Goal: Transaction & Acquisition: Purchase product/service

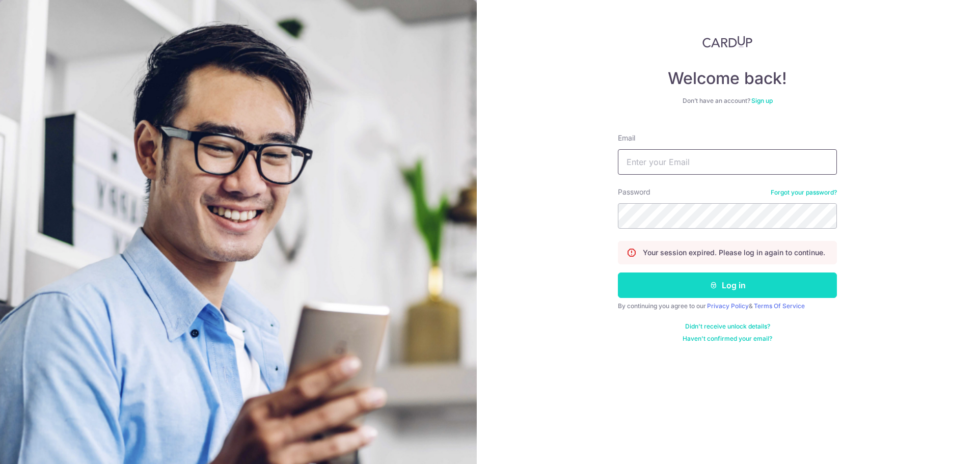
type input "[DOMAIN_NAME][EMAIL_ADDRESS][DOMAIN_NAME]"
click at [671, 292] on button "Log in" at bounding box center [727, 284] width 219 height 25
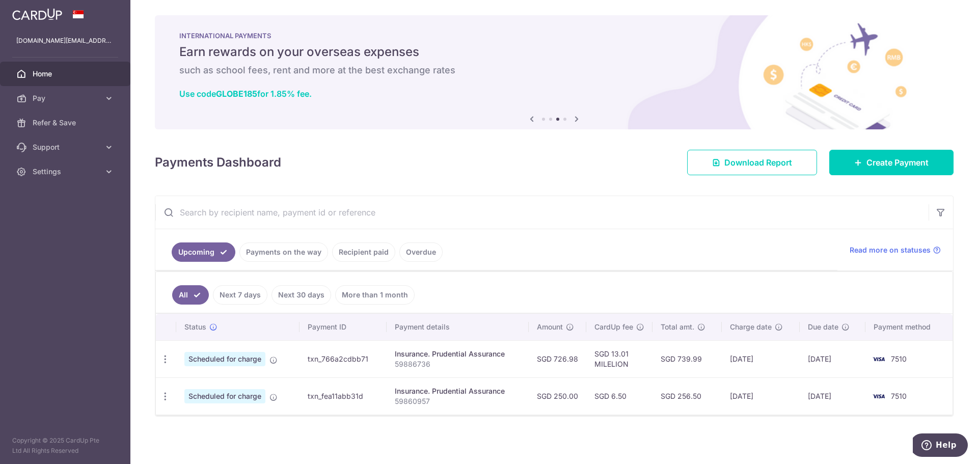
scroll to position [2, 0]
click at [350, 259] on link "Recipient paid" at bounding box center [363, 251] width 63 height 19
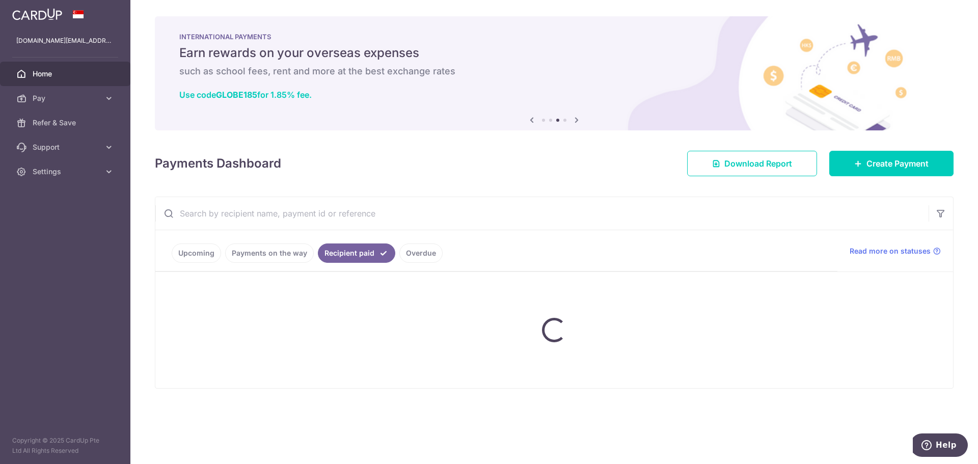
scroll to position [0, 0]
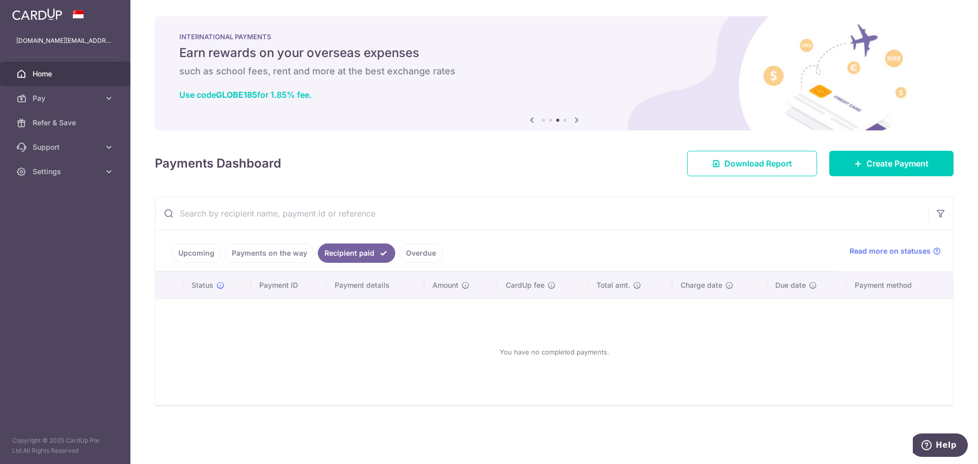
click at [277, 252] on link "Payments on the way" at bounding box center [269, 252] width 89 height 19
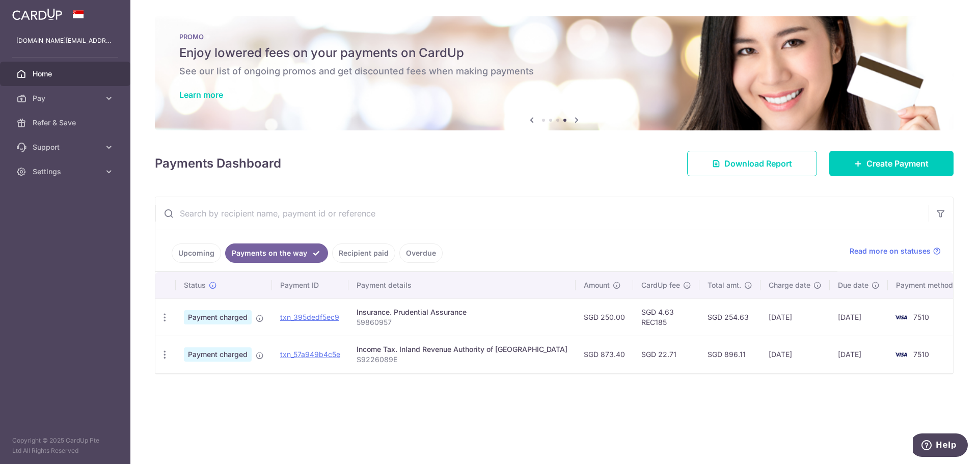
click at [190, 248] on link "Upcoming" at bounding box center [196, 252] width 49 height 19
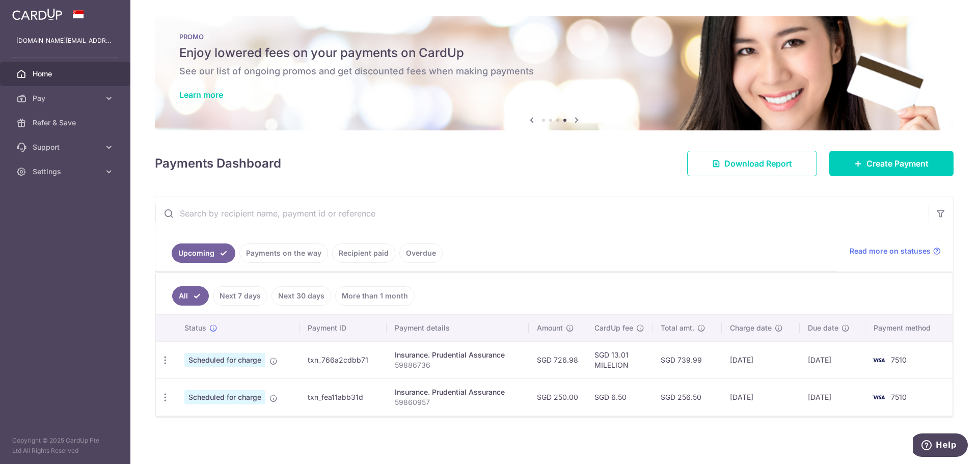
click at [271, 251] on link "Payments on the way" at bounding box center [283, 252] width 89 height 19
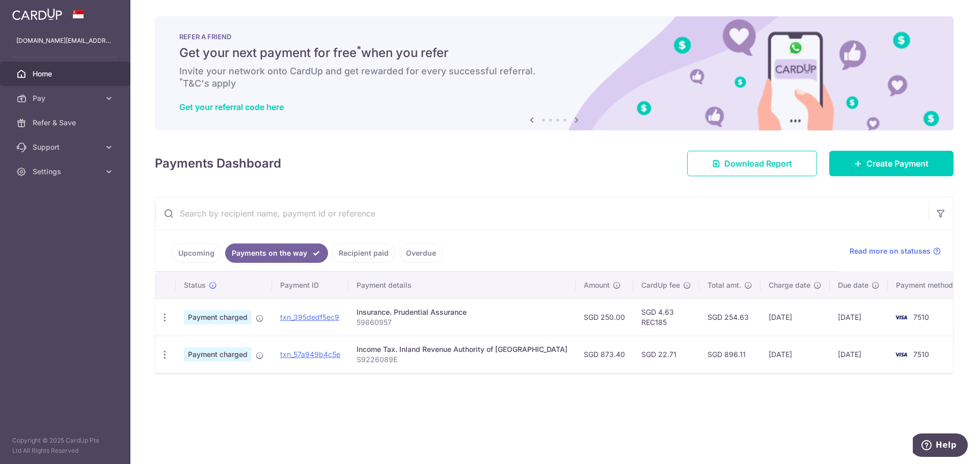
click at [186, 250] on link "Upcoming" at bounding box center [196, 252] width 49 height 19
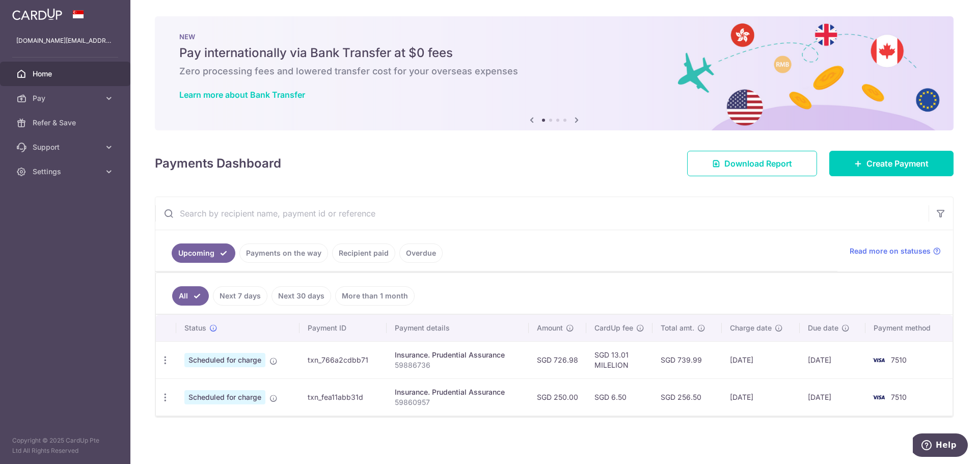
click at [260, 253] on link "Payments on the way" at bounding box center [283, 252] width 89 height 19
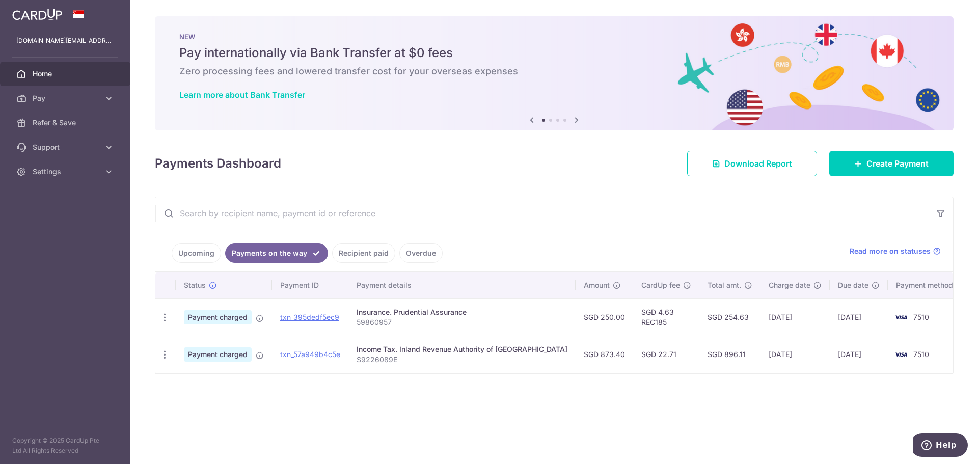
click at [208, 253] on link "Upcoming" at bounding box center [196, 252] width 49 height 19
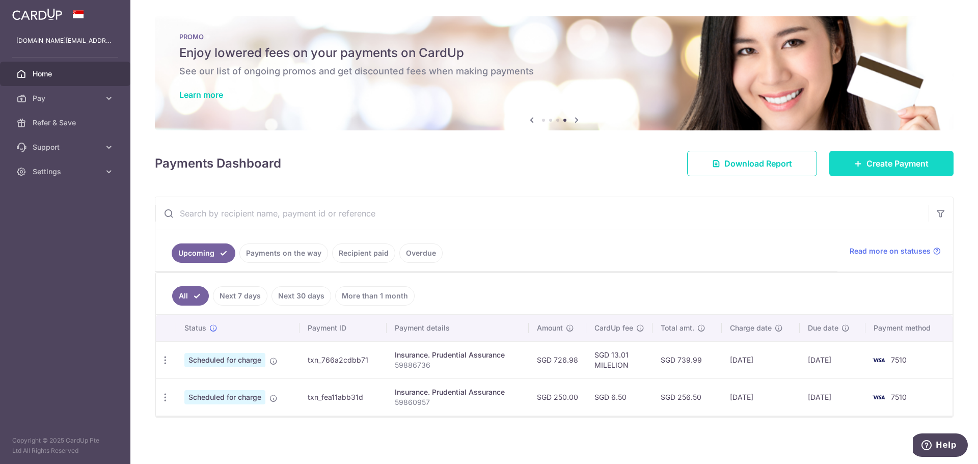
click at [847, 163] on link "Create Payment" at bounding box center [891, 163] width 124 height 25
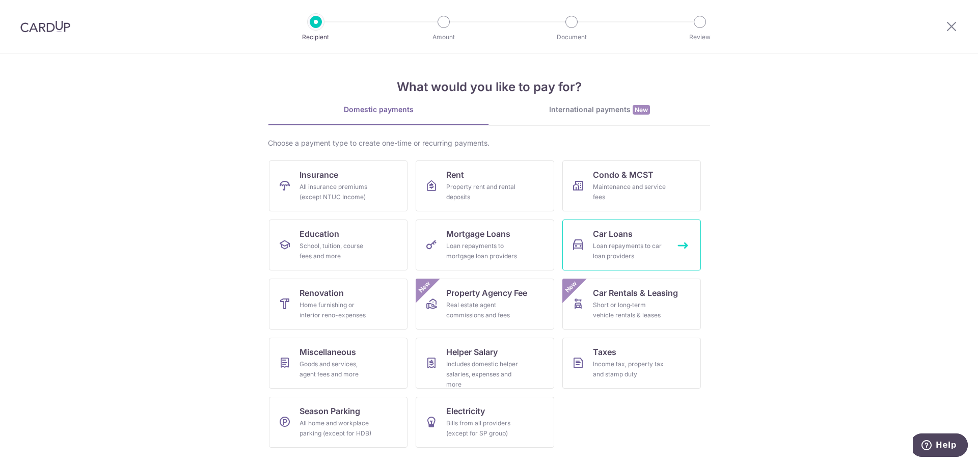
click at [608, 237] on span "Car Loans" at bounding box center [613, 234] width 40 height 12
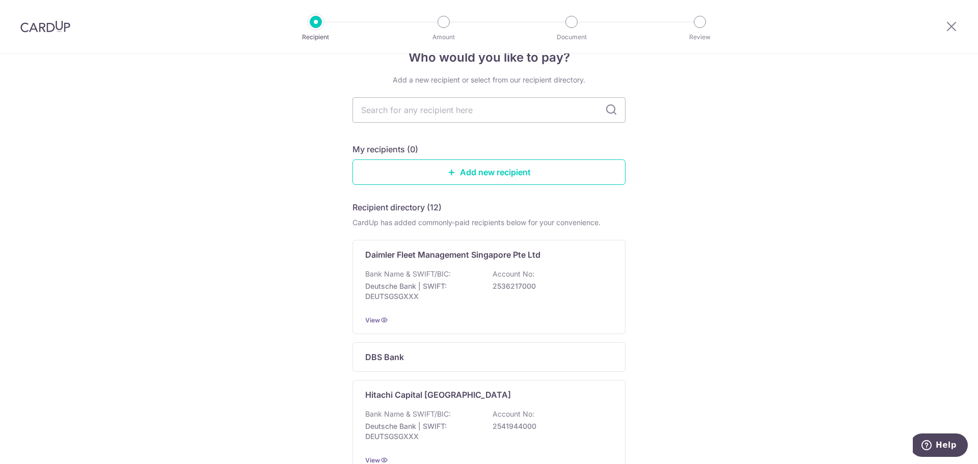
scroll to position [51, 0]
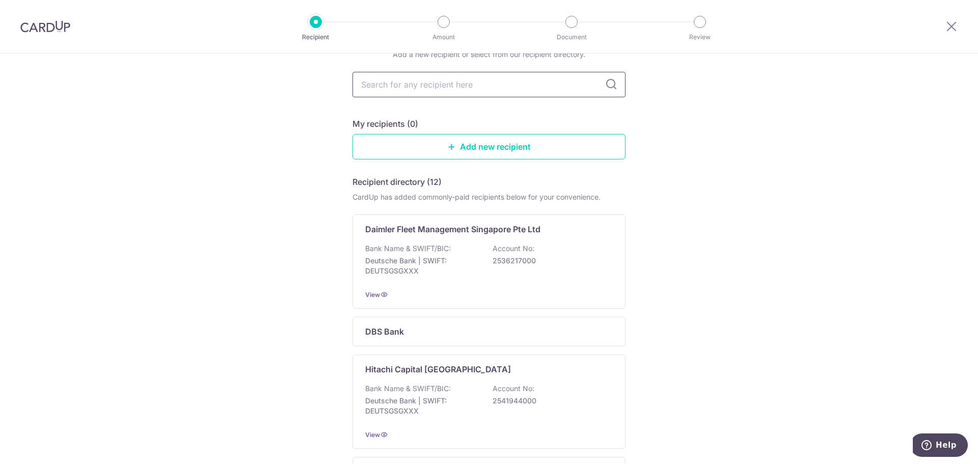
click at [471, 84] on input "text" at bounding box center [488, 84] width 273 height 25
type input "dbs"
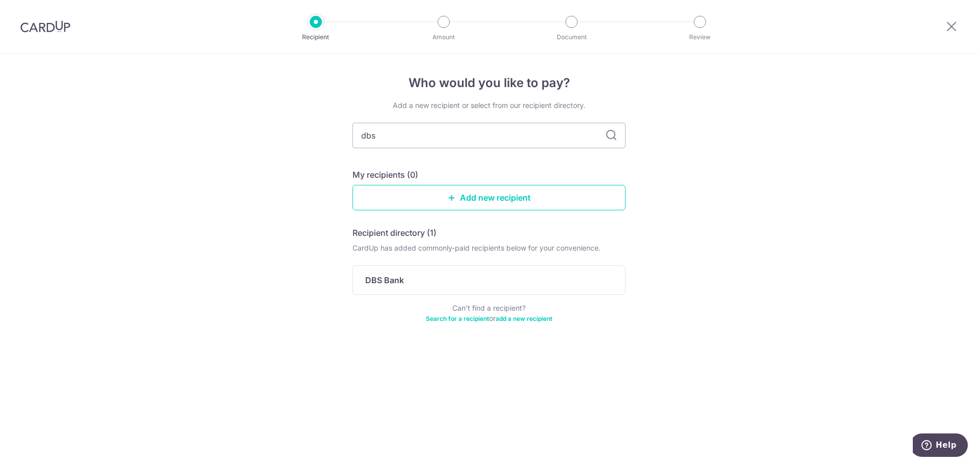
scroll to position [0, 0]
click at [435, 274] on div "DBS Bank" at bounding box center [488, 280] width 273 height 30
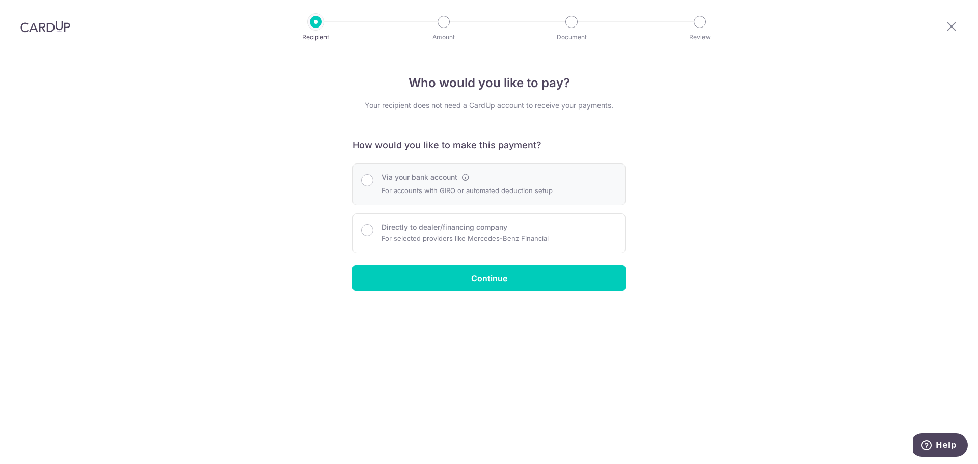
click at [376, 185] on div "Via your bank account For accounts with GIRO or automated deduction setup" at bounding box center [489, 184] width 256 height 24
radio input "true"
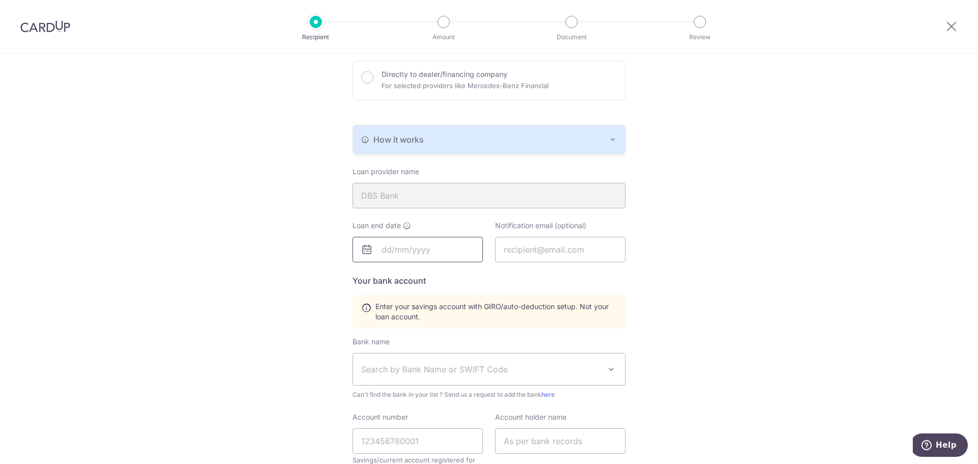
scroll to position [204, 0]
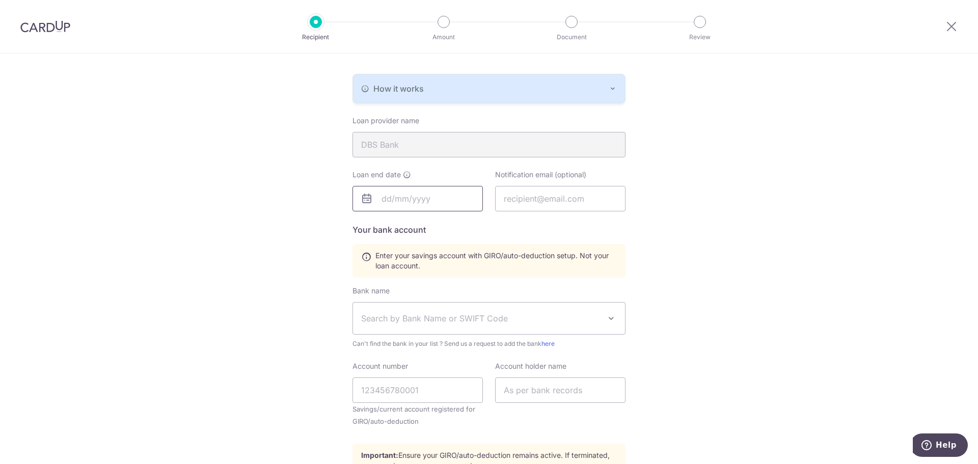
click at [395, 206] on input "text" at bounding box center [417, 198] width 130 height 25
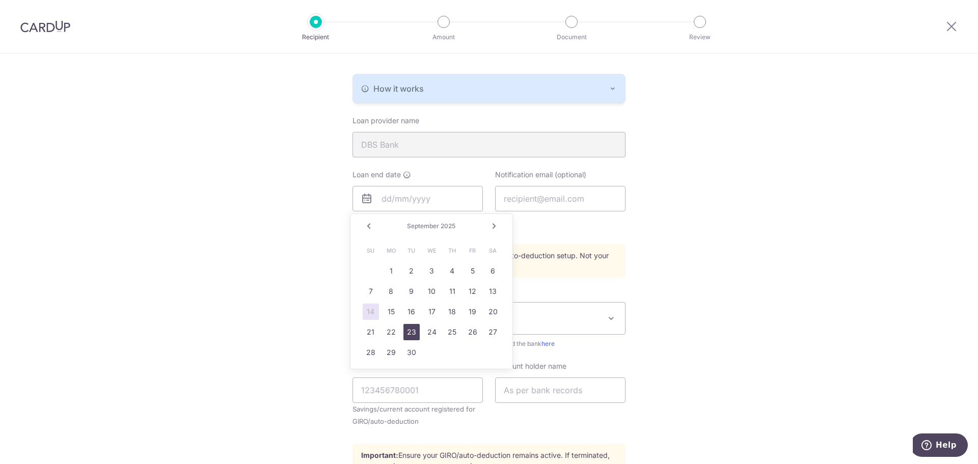
click at [412, 334] on link "23" at bounding box center [411, 332] width 16 height 16
type input "09/23/2025"
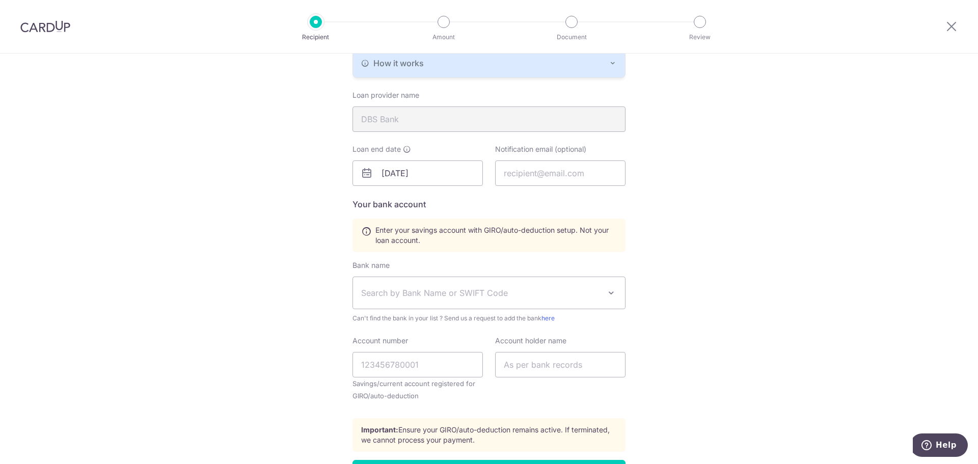
scroll to position [255, 0]
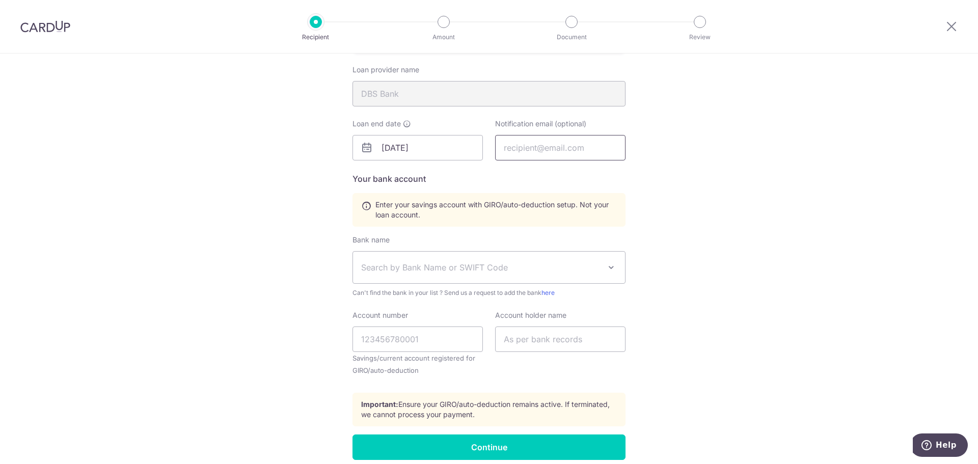
click at [529, 149] on input "text" at bounding box center [560, 147] width 130 height 25
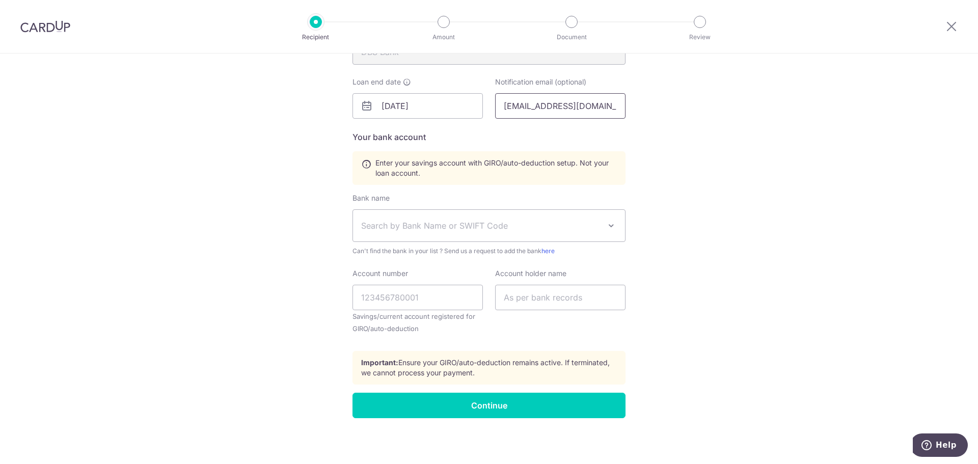
scroll to position [298, 0]
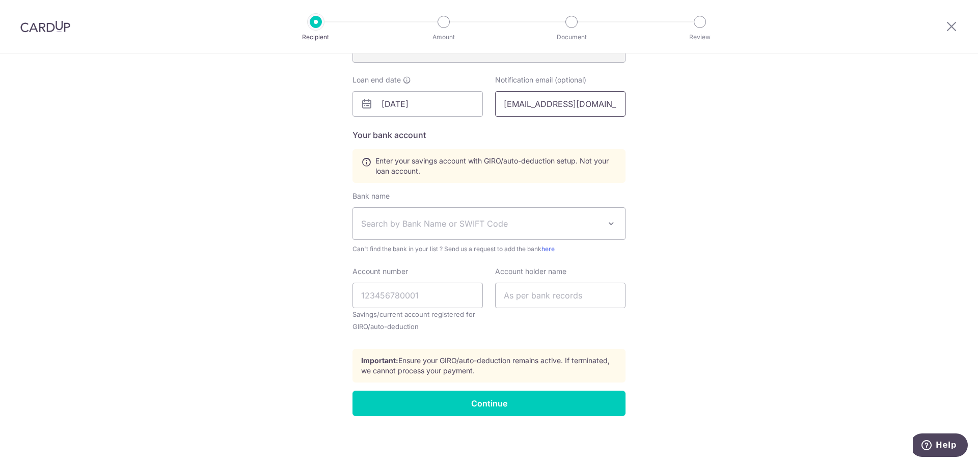
type input "hazhimbasheer@gmail.com"
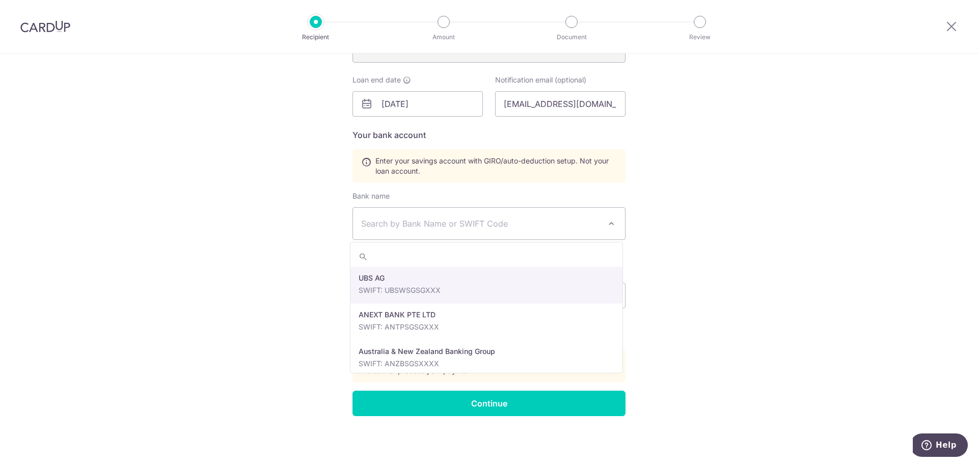
click at [475, 220] on span "Search by Bank Name or SWIFT Code" at bounding box center [480, 223] width 239 height 12
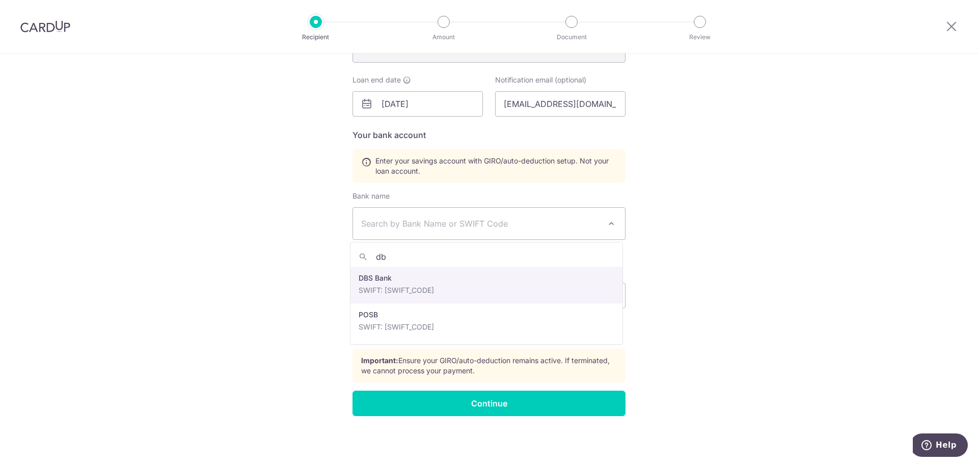
type input "db"
select select "6"
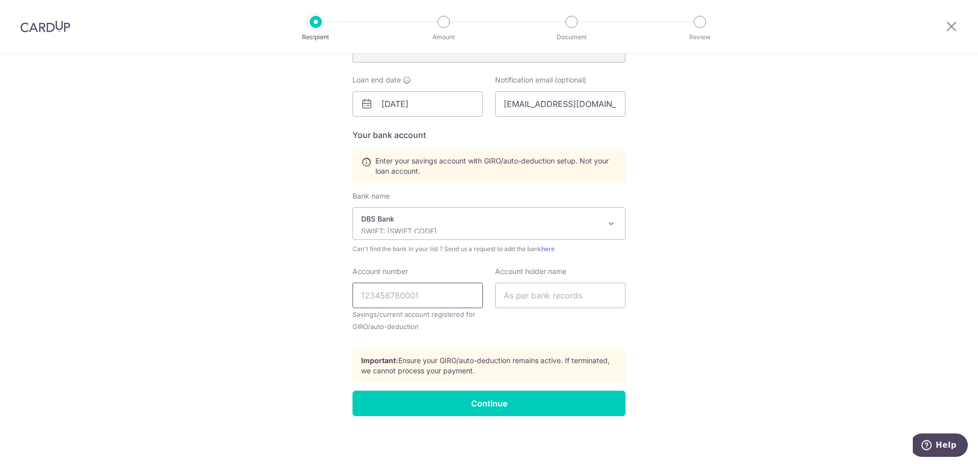
click at [417, 295] on input "Account number" at bounding box center [417, 295] width 130 height 25
click at [521, 289] on input "text" at bounding box center [560, 295] width 130 height 25
type input "Hazhim Basheer"
click at [444, 295] on input "Account number" at bounding box center [417, 295] width 130 height 25
click at [417, 297] on input "Account number" at bounding box center [417, 295] width 130 height 25
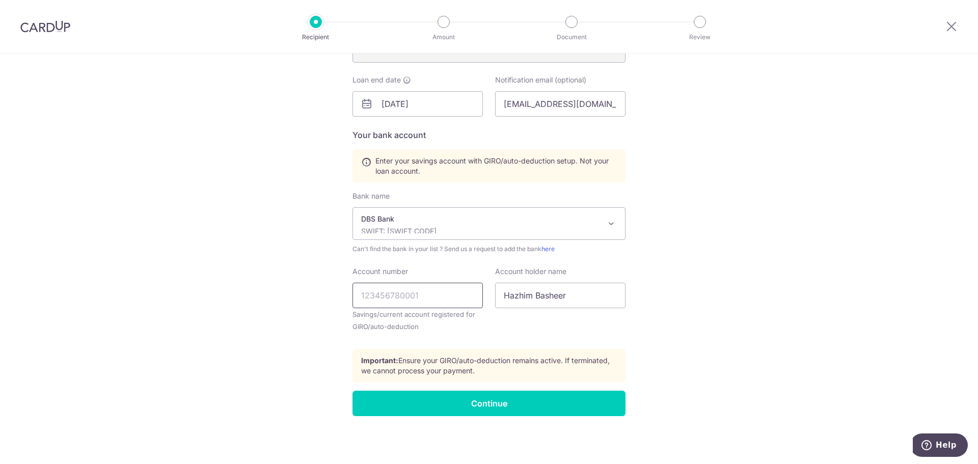
click at [368, 302] on input "Account number" at bounding box center [417, 295] width 130 height 25
drag, startPoint x: 360, startPoint y: 297, endPoint x: 369, endPoint y: 296, distance: 8.8
click at [369, 296] on input "1202014022" at bounding box center [417, 295] width 130 height 25
type input "1202014022"
click at [419, 397] on input "Continue" at bounding box center [488, 403] width 273 height 25
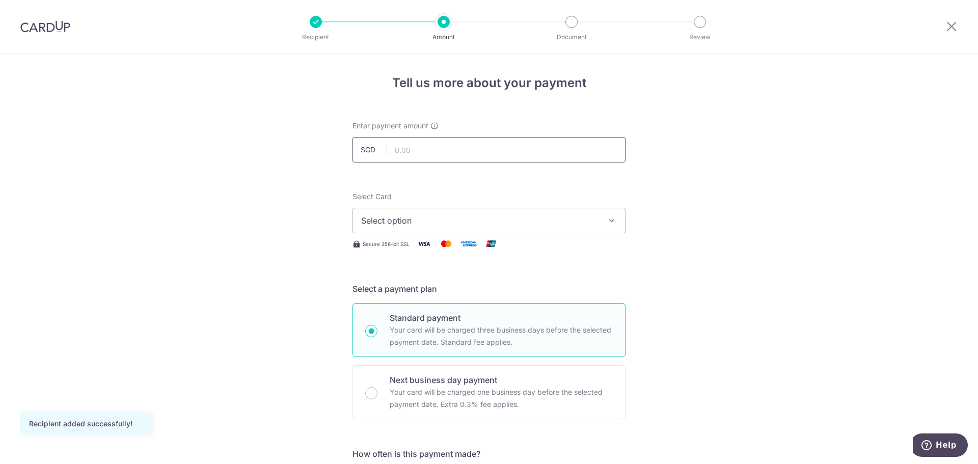
click at [411, 150] on input "text" at bounding box center [488, 149] width 273 height 25
click at [375, 216] on span "Select option" at bounding box center [479, 220] width 237 height 12
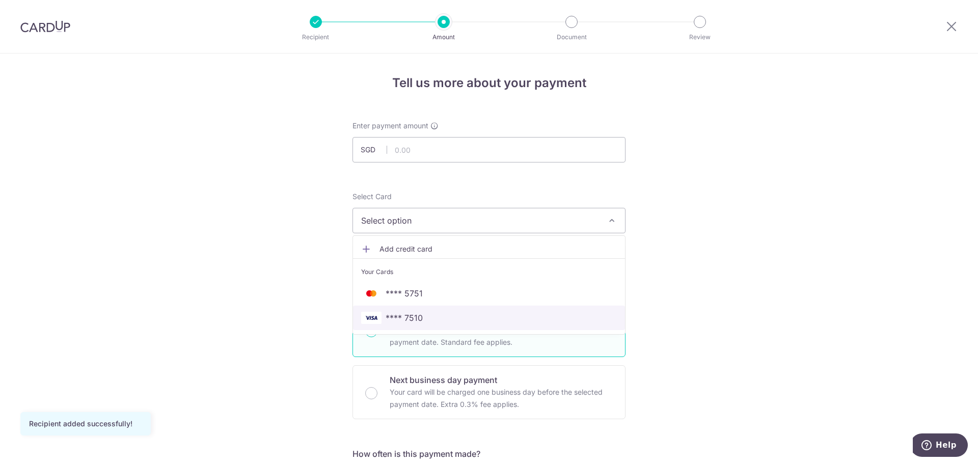
click at [393, 313] on span "**** 7510" at bounding box center [404, 318] width 37 height 12
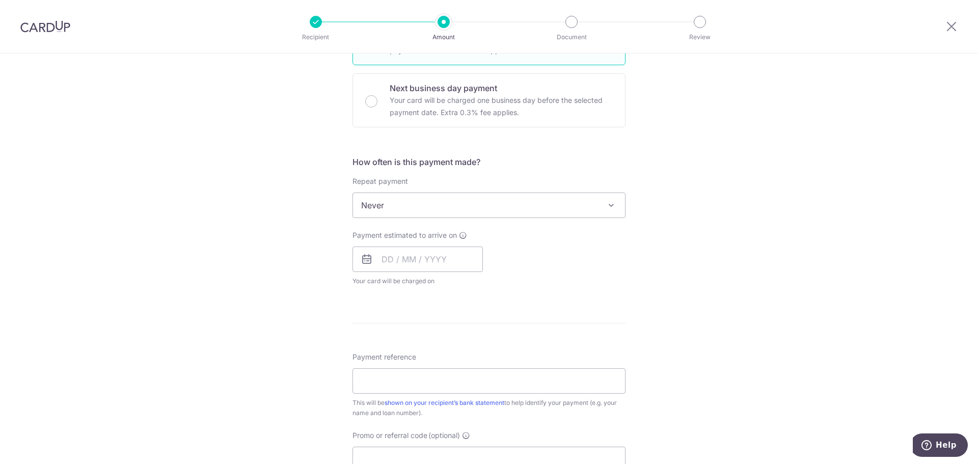
scroll to position [357, 0]
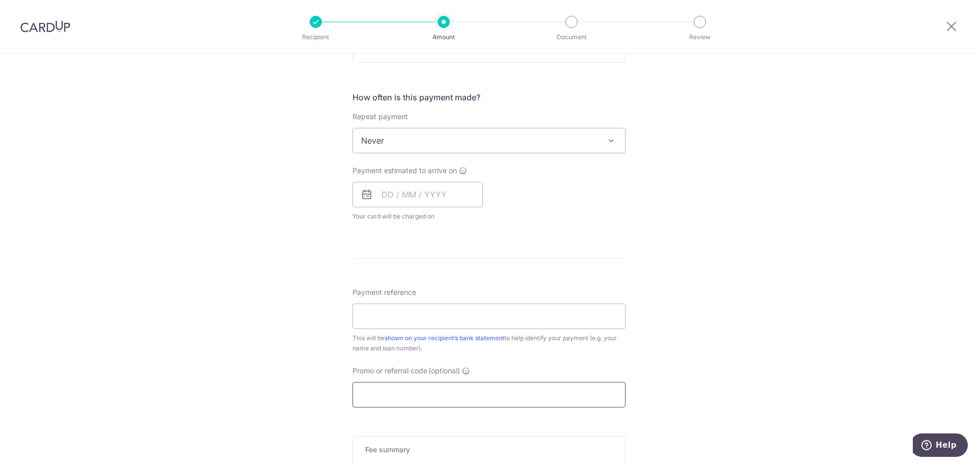
drag, startPoint x: 391, startPoint y: 391, endPoint x: 429, endPoint y: 361, distance: 48.6
click at [391, 391] on input "Promo or referral code (optional)" at bounding box center [488, 394] width 273 height 25
paste input "OFF225"
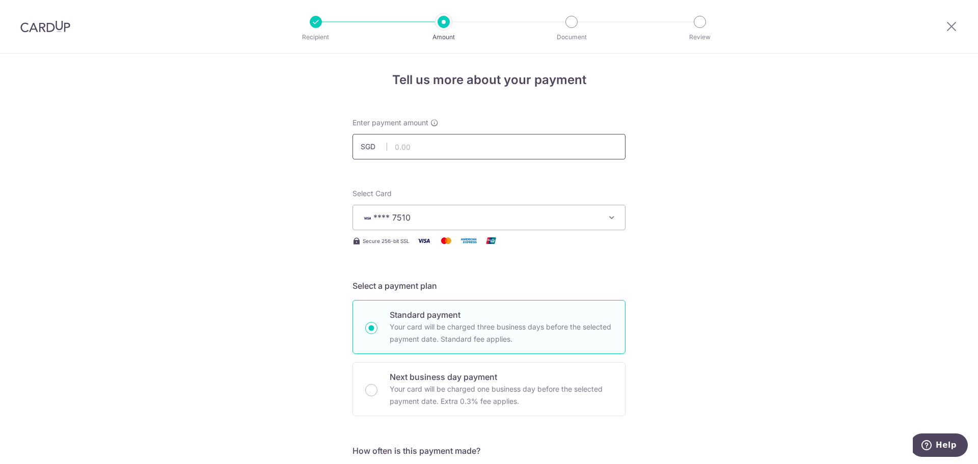
scroll to position [0, 0]
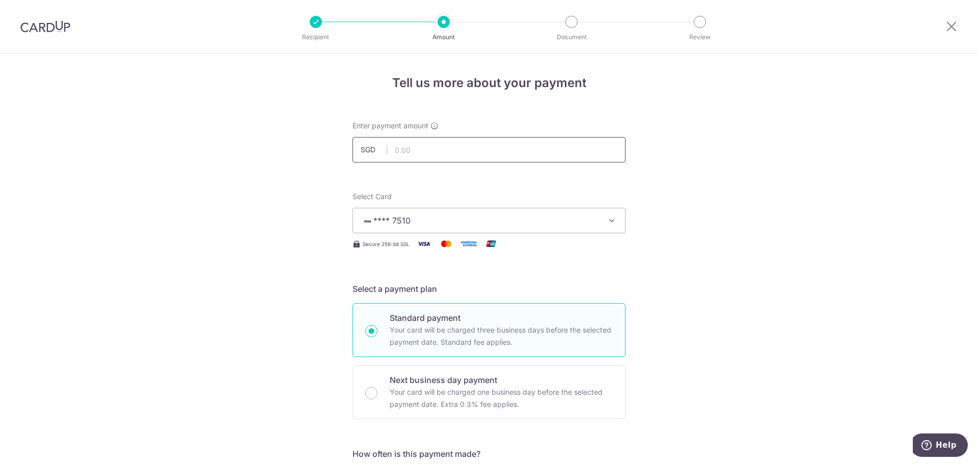
type input "OFF225"
click at [400, 145] on input "text" at bounding box center [488, 149] width 273 height 25
drag, startPoint x: 447, startPoint y: 162, endPoint x: 443, endPoint y: 154, distance: 9.8
click at [447, 162] on div "Enter payment amount SGD" at bounding box center [488, 142] width 273 height 42
click at [425, 147] on input "text" at bounding box center [488, 149] width 273 height 25
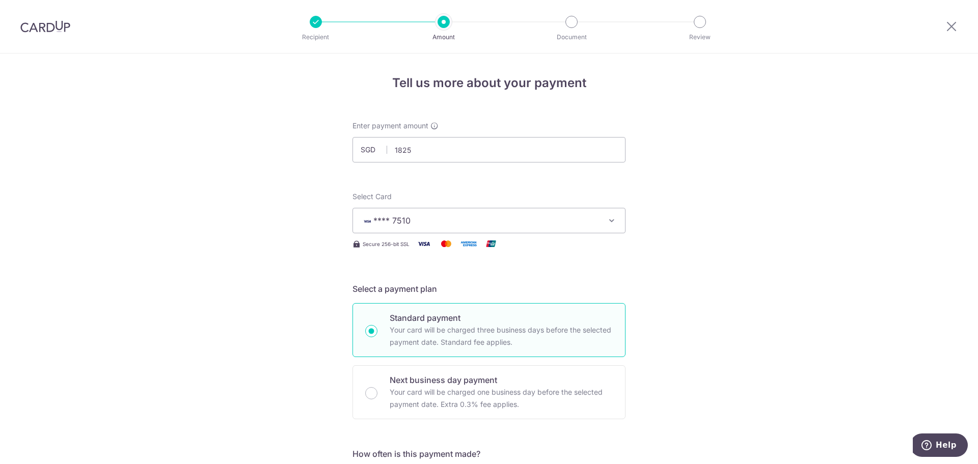
type input "1,825.00"
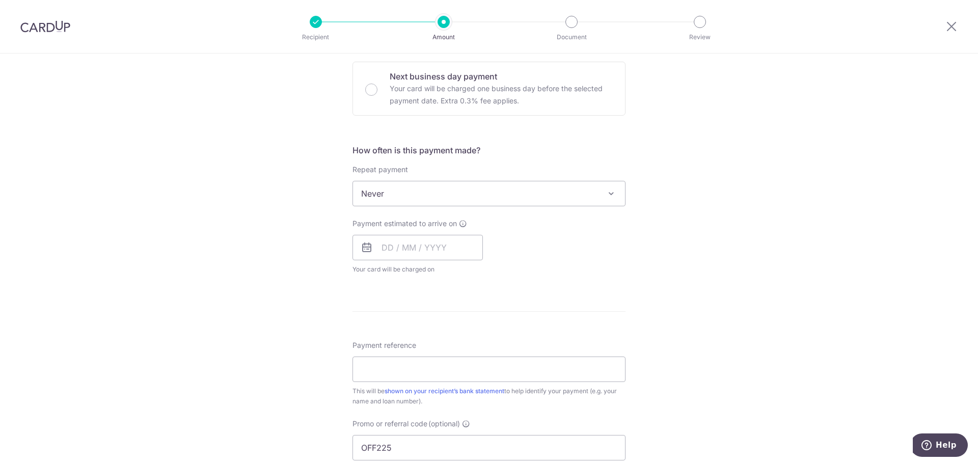
scroll to position [255, 0]
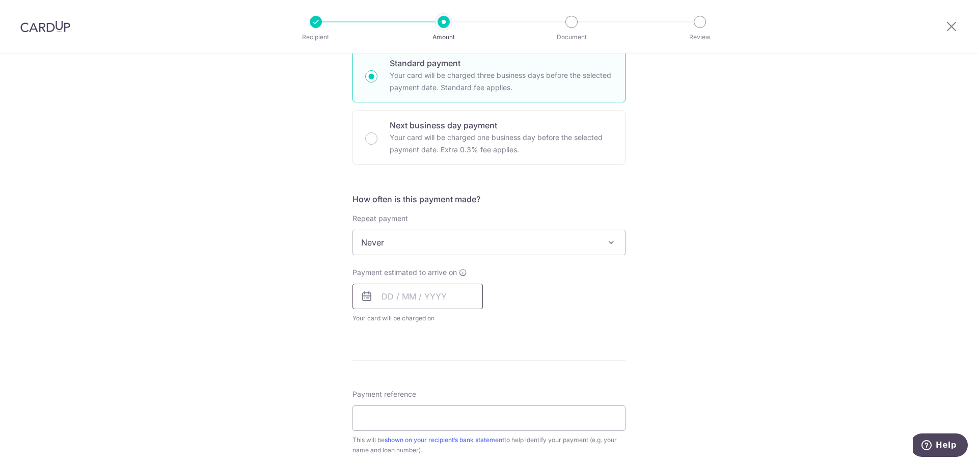
click at [414, 293] on input "text" at bounding box center [417, 296] width 130 height 25
click at [406, 433] on link "23" at bounding box center [414, 430] width 16 height 16
type input "[DATE]"
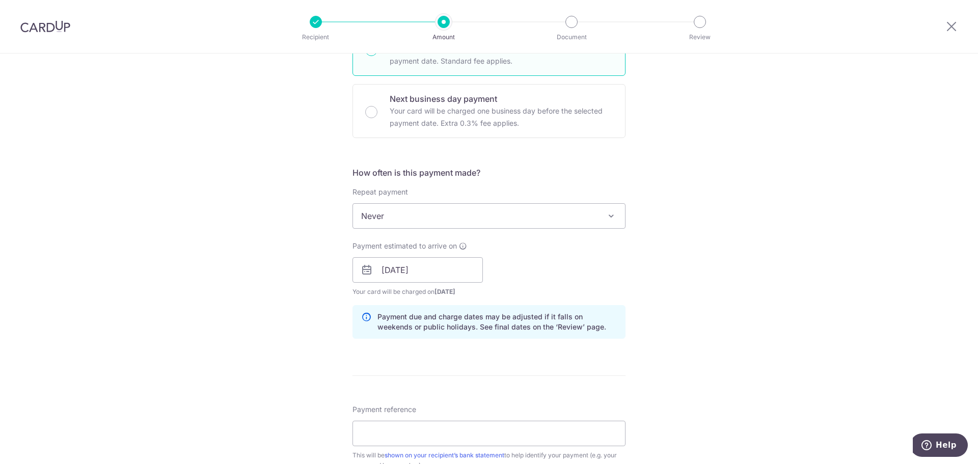
scroll to position [306, 0]
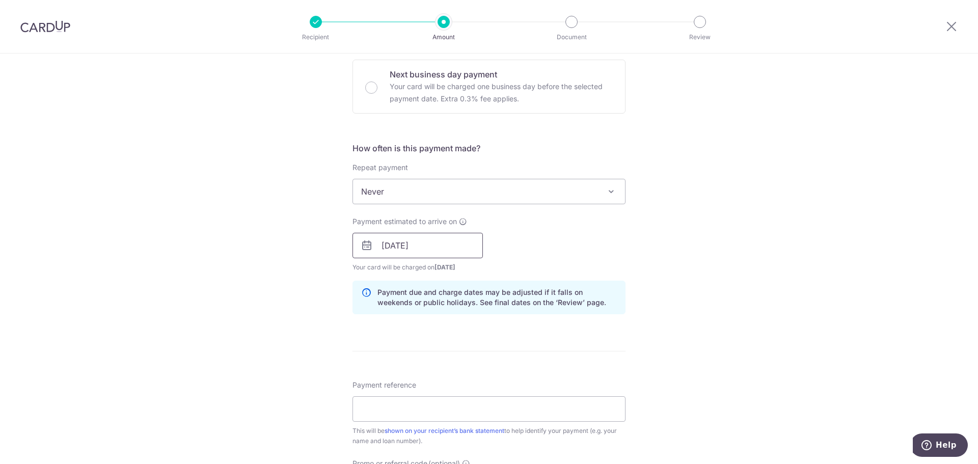
click at [447, 251] on input "[DATE]" at bounding box center [417, 245] width 130 height 25
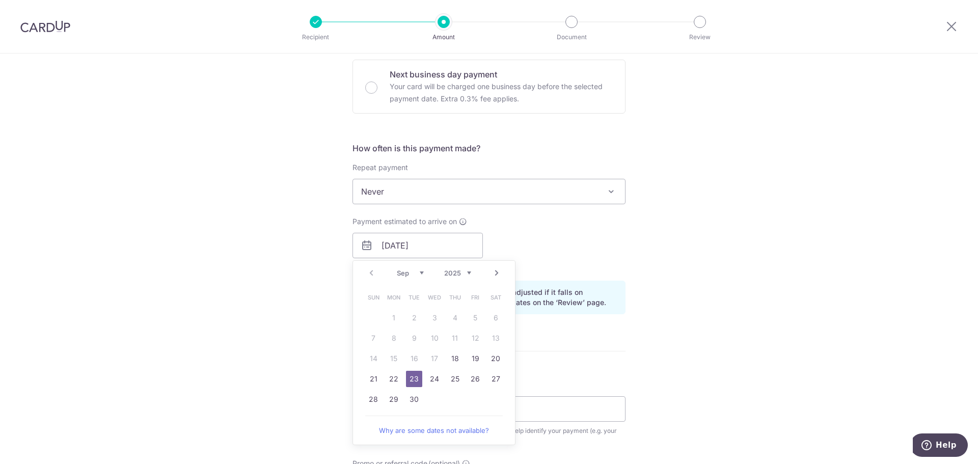
click at [677, 250] on div "Tell us more about your payment Enter payment amount SGD 1,825.00 1825.00 Recip…" at bounding box center [489, 252] width 978 height 1009
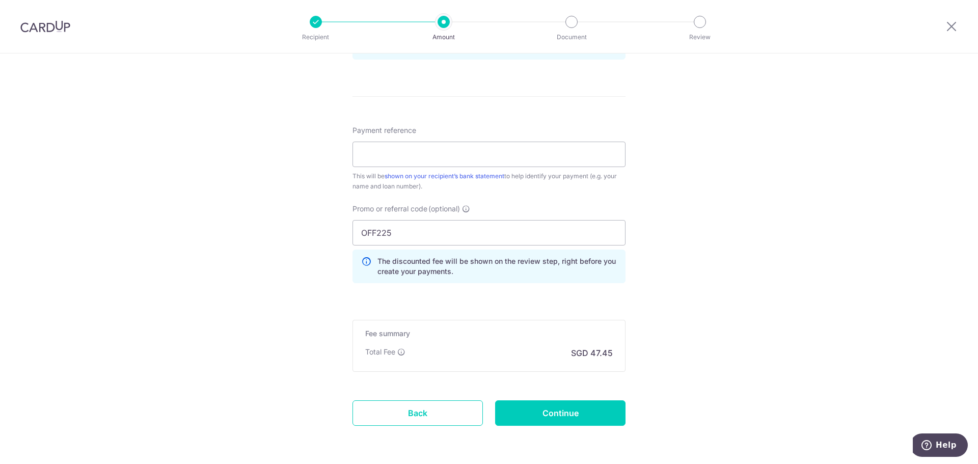
scroll to position [598, 0]
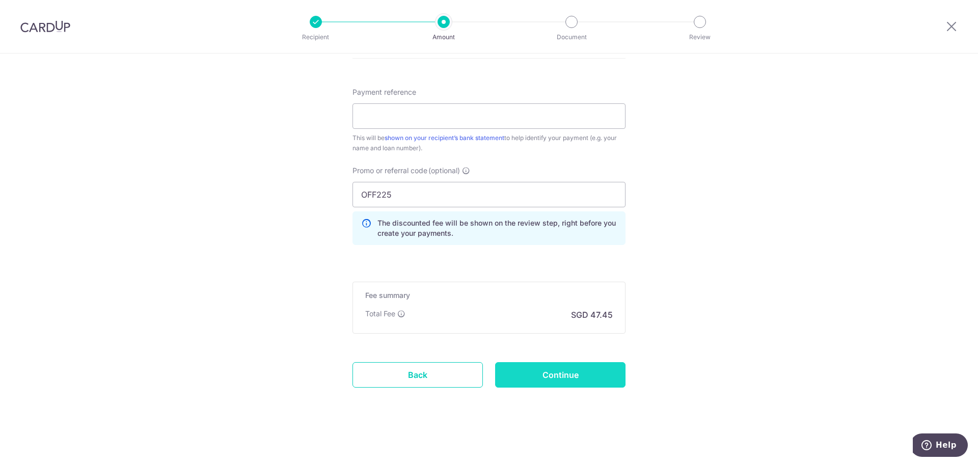
click at [582, 382] on input "Continue" at bounding box center [560, 374] width 130 height 25
type input "Create Schedule"
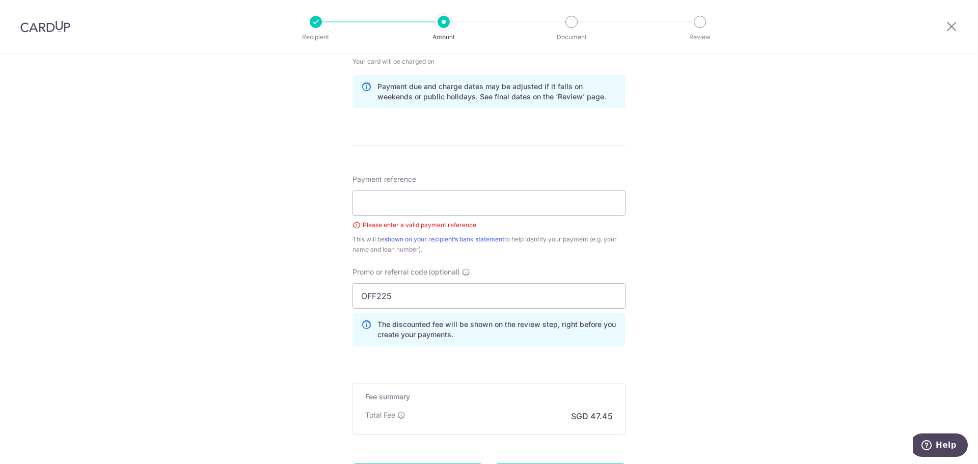
scroll to position [511, 0]
click at [476, 205] on input "Payment reference" at bounding box center [488, 203] width 273 height 25
click at [648, 202] on div "Tell us more about your payment Enter payment amount SGD 1,825.00 1825.00 Selec…" at bounding box center [489, 54] width 978 height 1023
click at [577, 208] on input "Payment reference" at bounding box center [488, 203] width 273 height 25
click at [371, 207] on input "carloan" at bounding box center [488, 203] width 273 height 25
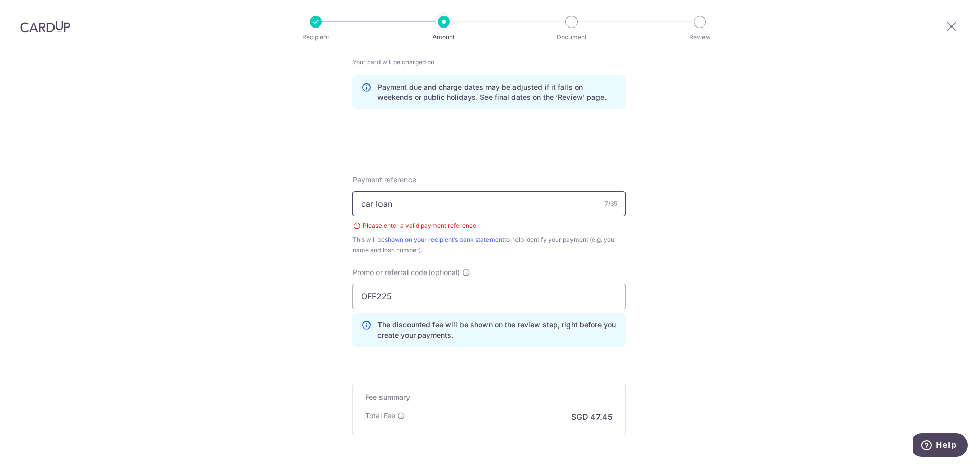
type input "car loan"
click at [681, 226] on div "Tell us more about your payment Enter payment amount SGD 1,825.00 1825.00 Selec…" at bounding box center [489, 54] width 978 height 1023
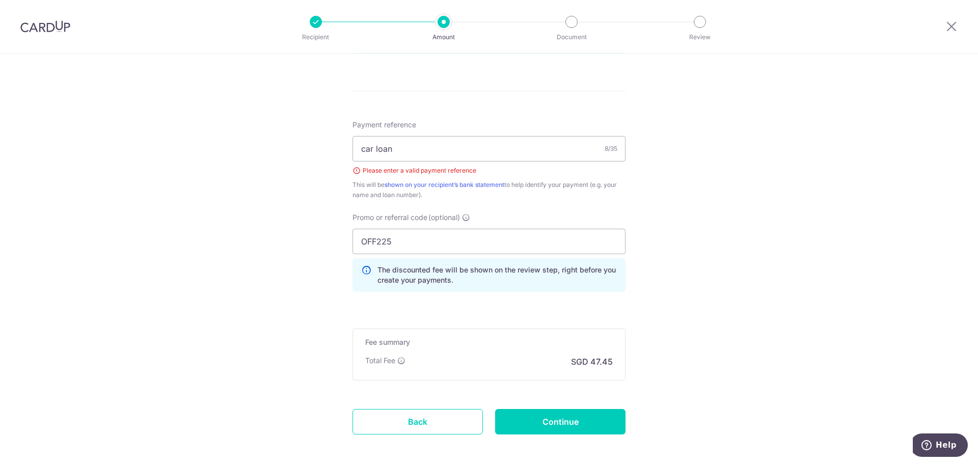
scroll to position [613, 0]
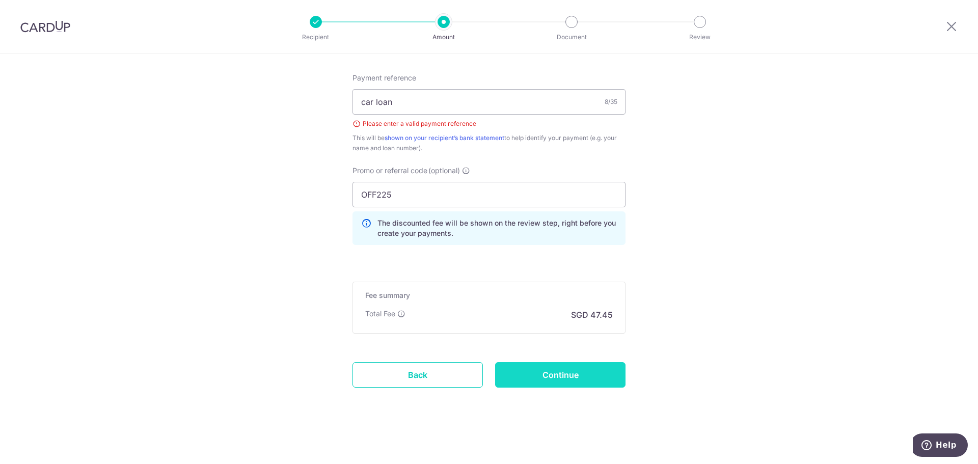
click at [570, 381] on input "Continue" at bounding box center [560, 374] width 130 height 25
type input "Create Schedule"
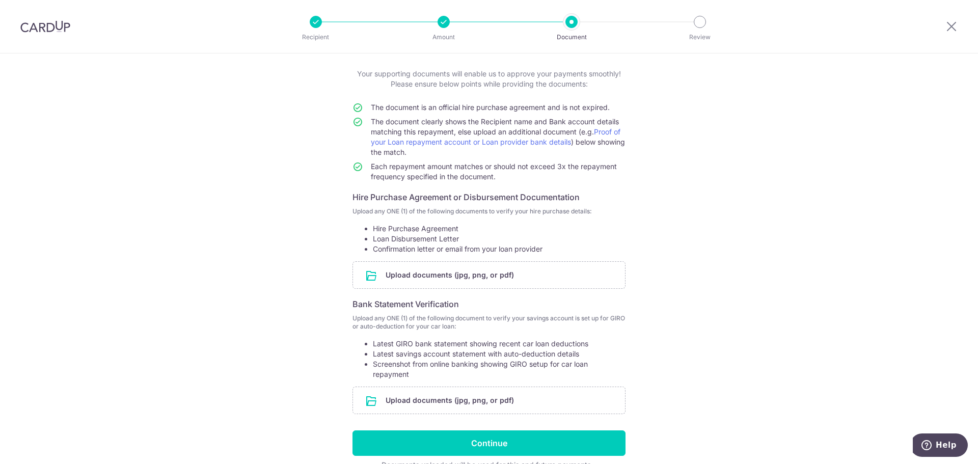
scroll to position [51, 0]
drag, startPoint x: 370, startPoint y: 245, endPoint x: 455, endPoint y: 236, distance: 85.6
click at [455, 236] on ul "Hire Purchase Agreement Loan Disbursement Letter Confirmation letter or email f…" at bounding box center [488, 240] width 273 height 31
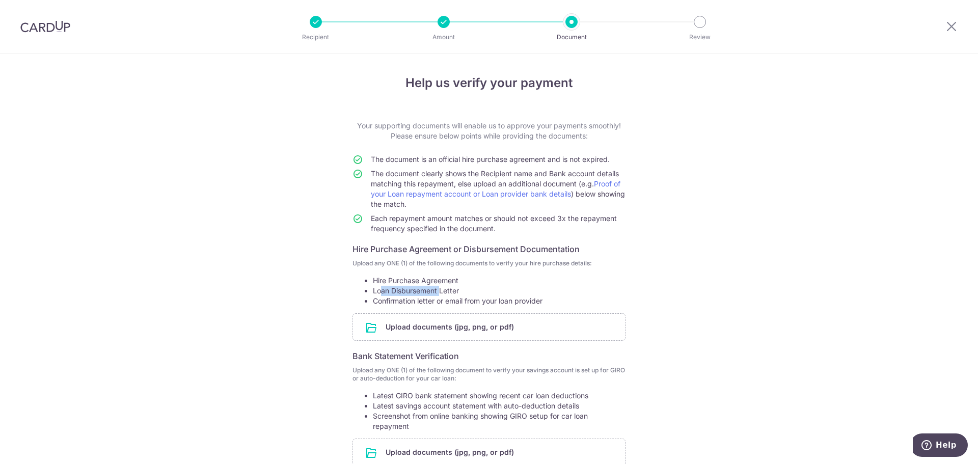
drag, startPoint x: 376, startPoint y: 294, endPoint x: 439, endPoint y: 289, distance: 62.3
click at [439, 289] on li "Loan Disbursement Letter" at bounding box center [499, 291] width 253 height 10
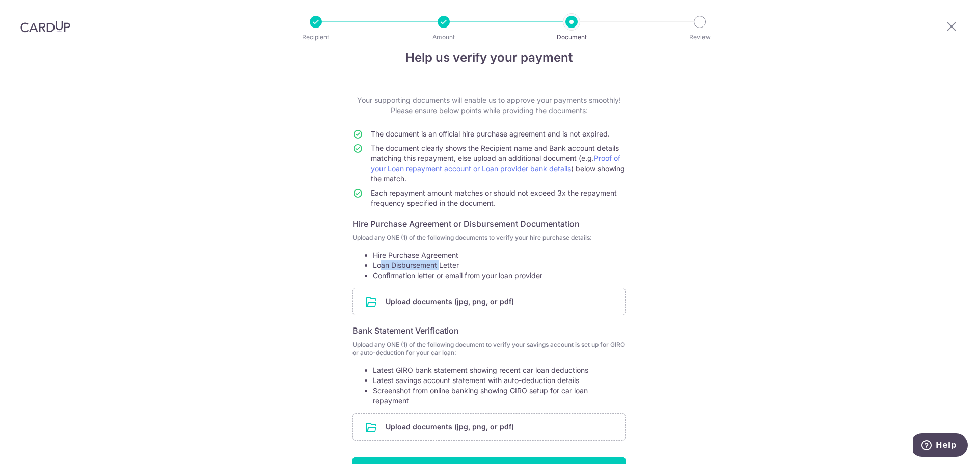
scroll to position [51, 0]
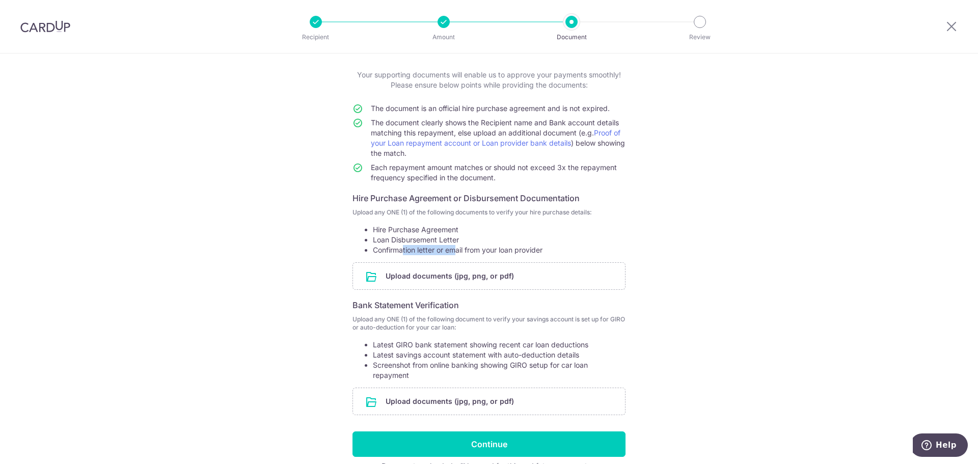
drag, startPoint x: 399, startPoint y: 251, endPoint x: 454, endPoint y: 251, distance: 54.5
click at [454, 251] on li "Confirmation letter or email from your loan provider" at bounding box center [499, 250] width 253 height 10
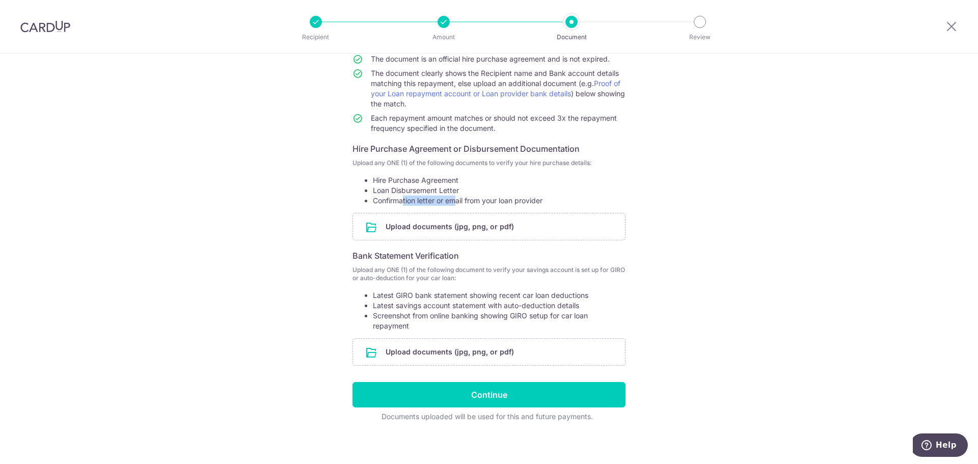
scroll to position [106, 0]
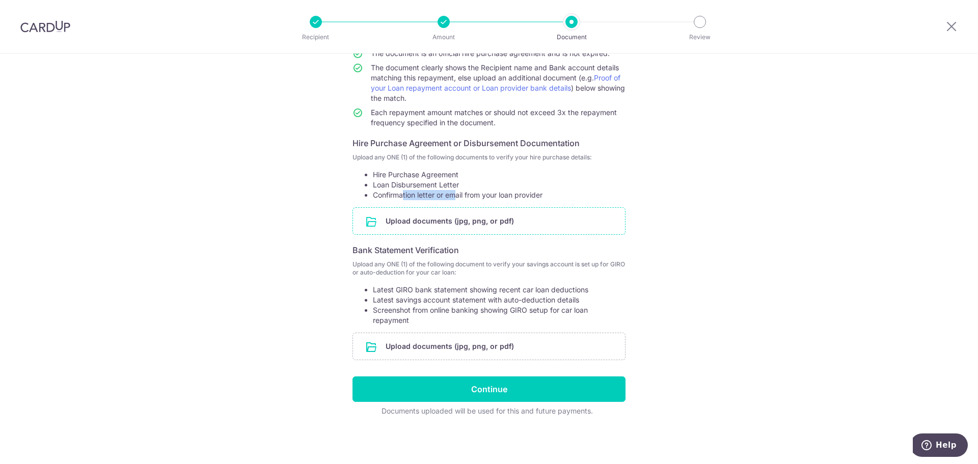
click at [410, 225] on input "file" at bounding box center [489, 221] width 272 height 26
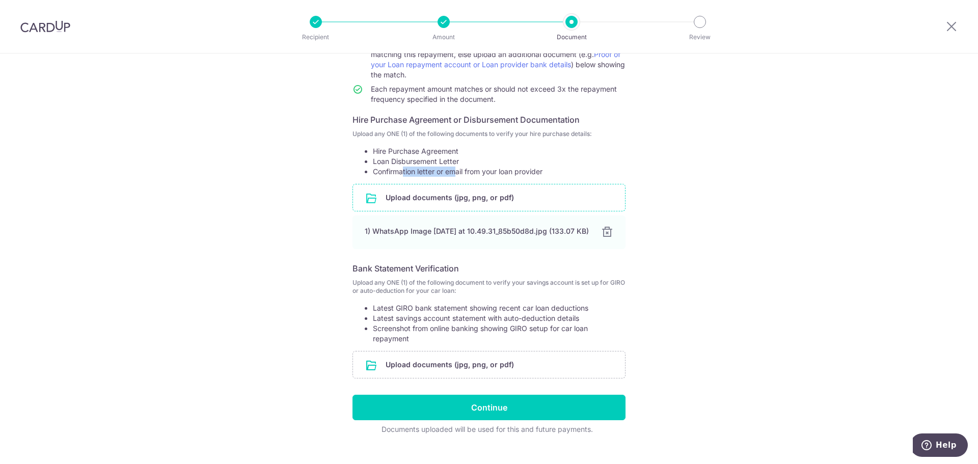
scroll to position [153, 0]
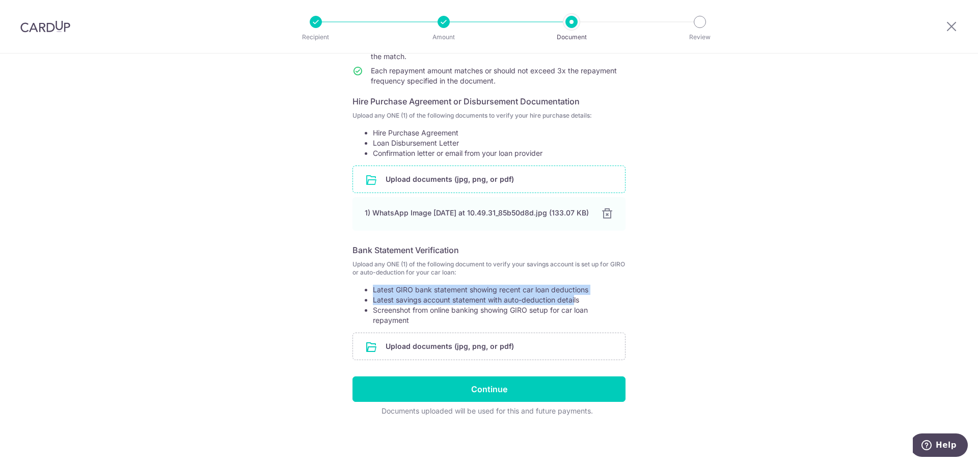
drag, startPoint x: 373, startPoint y: 286, endPoint x: 571, endPoint y: 297, distance: 198.5
click at [571, 297] on ul "Latest GIRO bank statement showing recent car loan deductions Latest savings ac…" at bounding box center [488, 305] width 273 height 41
click at [422, 343] on input "file" at bounding box center [489, 346] width 272 height 26
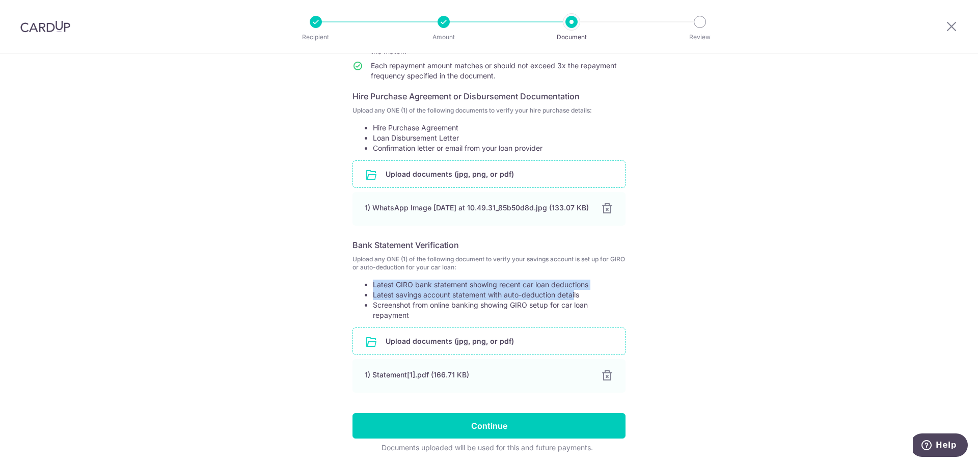
scroll to position [195, 0]
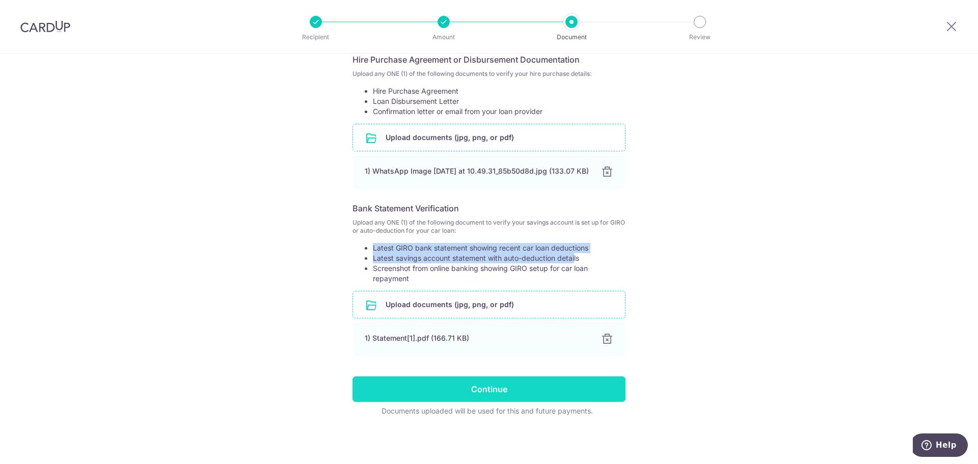
click at [440, 398] on input "Continue" at bounding box center [488, 388] width 273 height 25
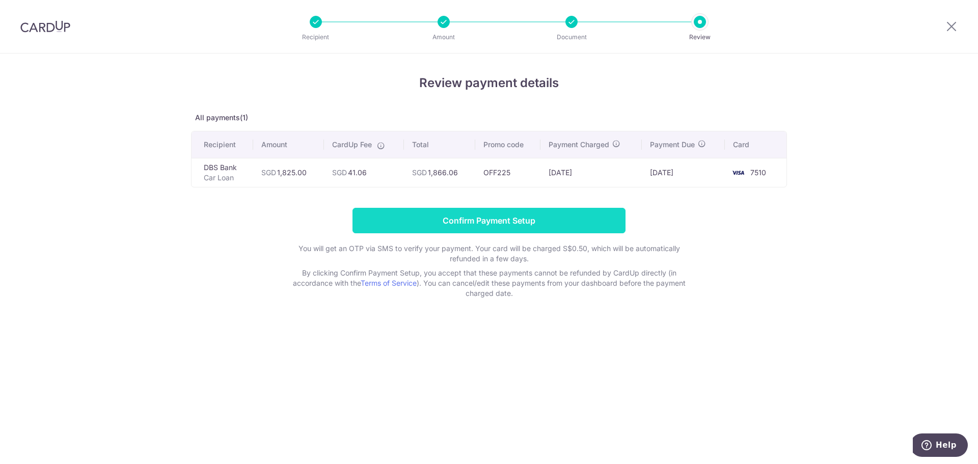
click at [522, 216] on input "Confirm Payment Setup" at bounding box center [488, 220] width 273 height 25
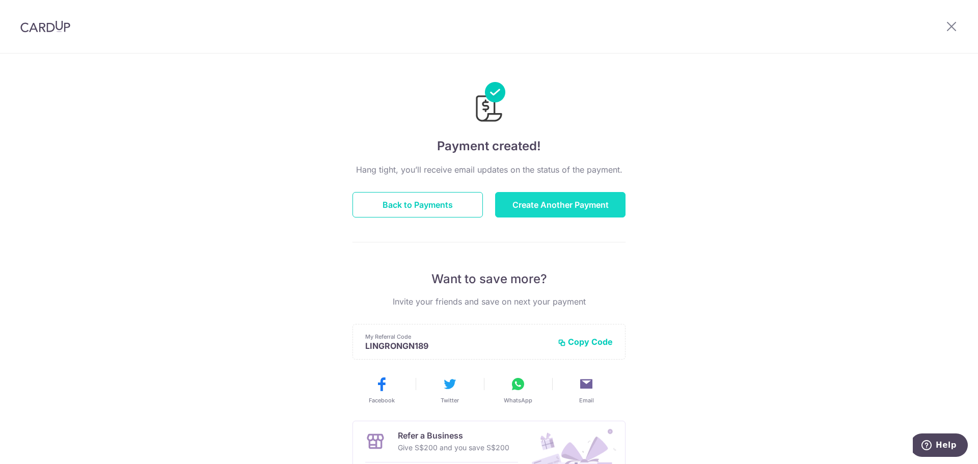
click at [521, 205] on button "Create Another Payment" at bounding box center [560, 204] width 130 height 25
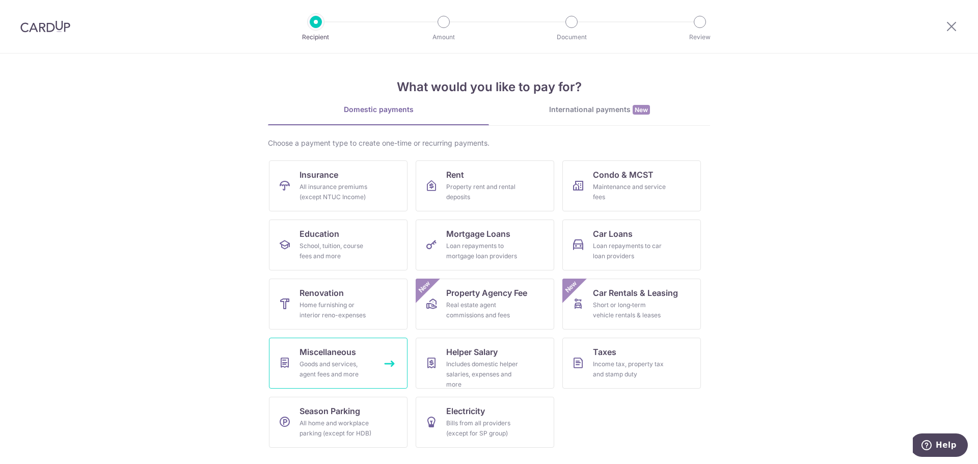
click at [323, 354] on span "Miscellaneous" at bounding box center [327, 352] width 57 height 12
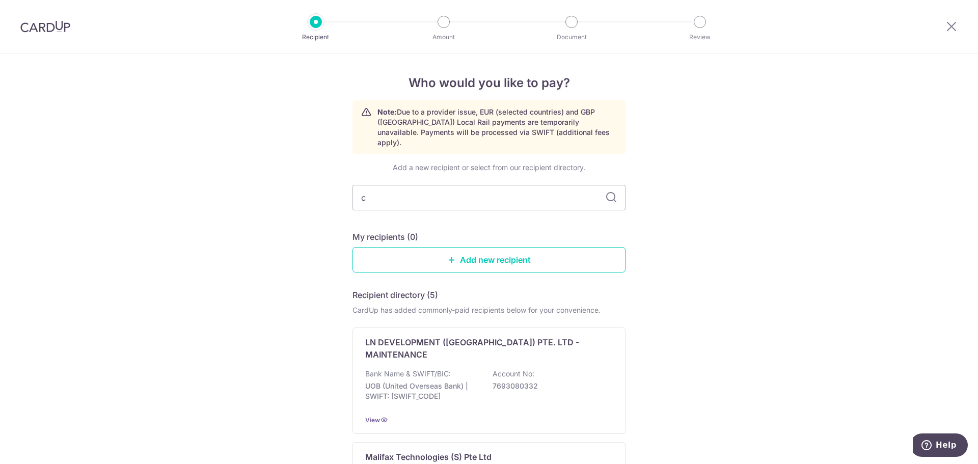
type input "cg"
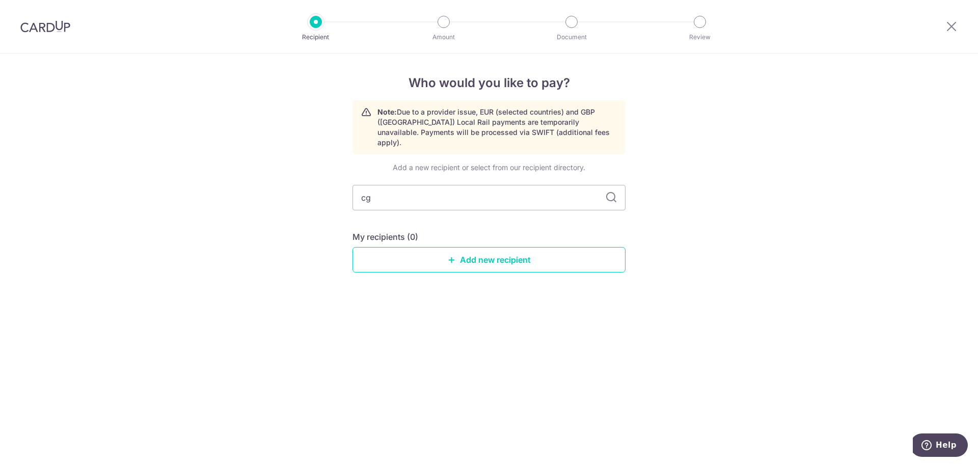
type input "c"
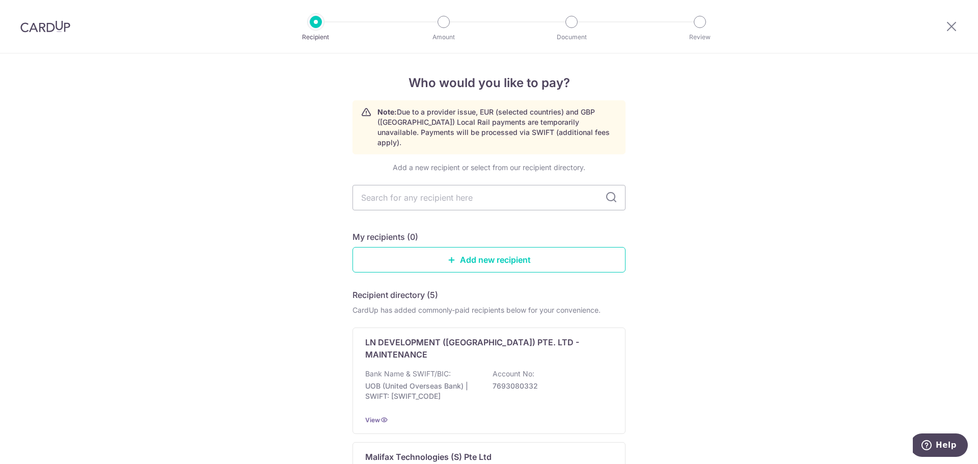
click at [41, 17] on div at bounding box center [45, 26] width 91 height 53
click at [40, 34] on div at bounding box center [45, 26] width 91 height 53
click at [40, 26] on img at bounding box center [45, 26] width 50 height 12
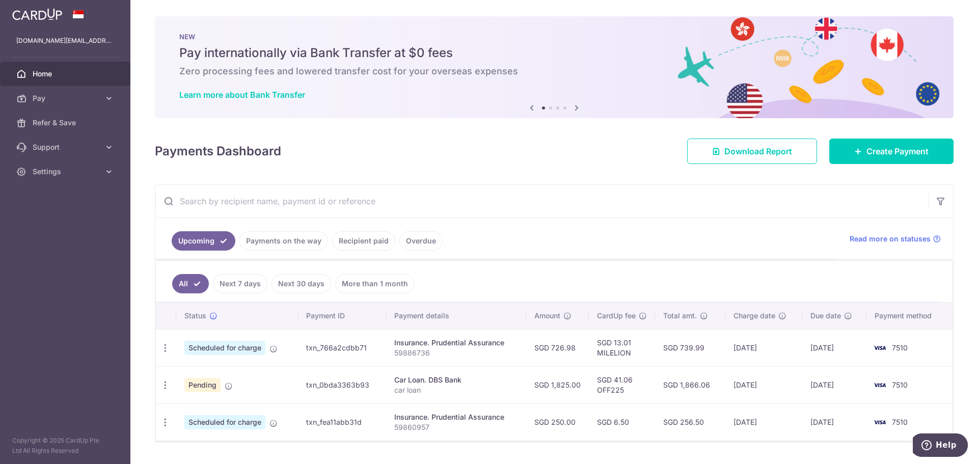
scroll to position [26, 0]
